Goal: Register for event/course

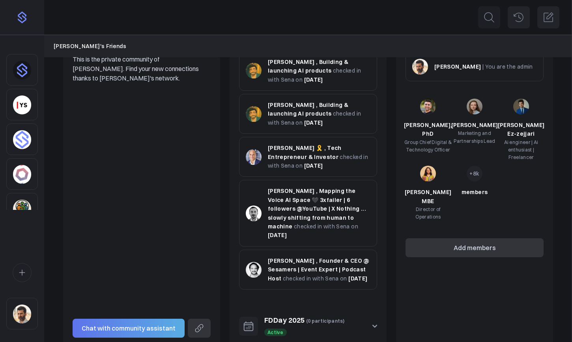
scroll to position [213, 0]
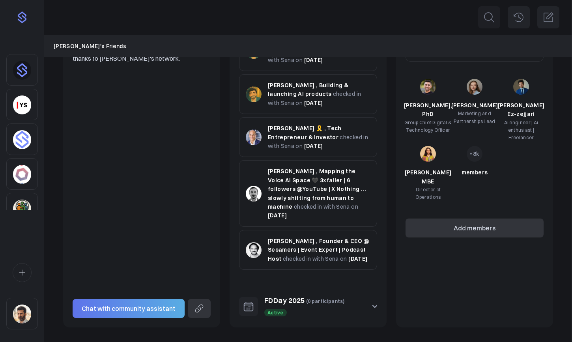
click at [372, 303] on button "FDDay 2025 (0 participants) Active" at bounding box center [308, 307] width 157 height 42
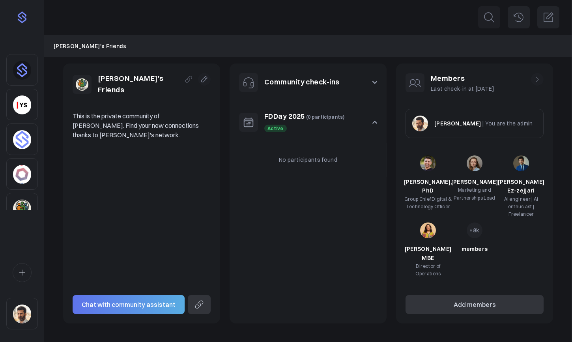
click at [286, 121] on link "FDDay 2025" at bounding box center [284, 116] width 41 height 9
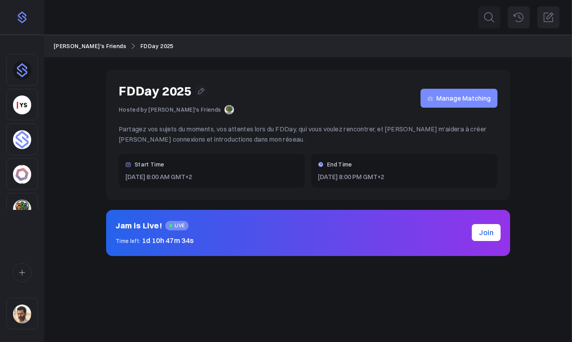
click at [488, 233] on link "Join" at bounding box center [486, 232] width 29 height 17
